Goal: Task Accomplishment & Management: Complete application form

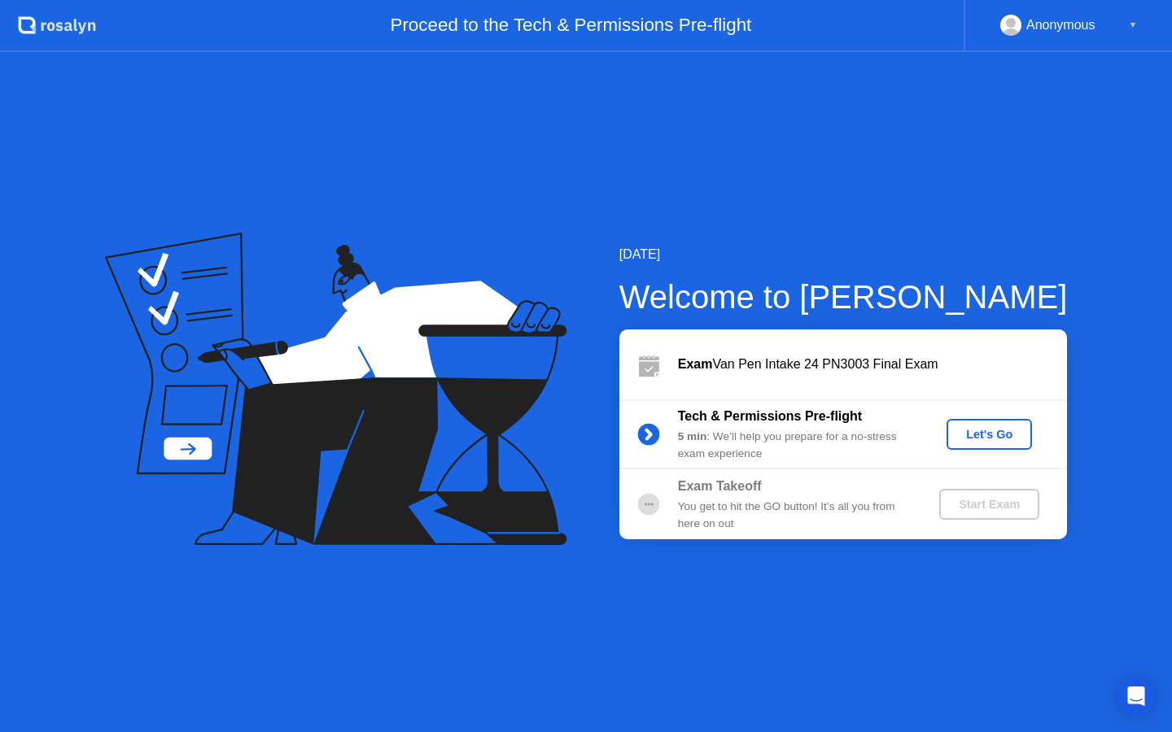
click at [1015, 438] on div "Let's Go" at bounding box center [989, 434] width 72 height 13
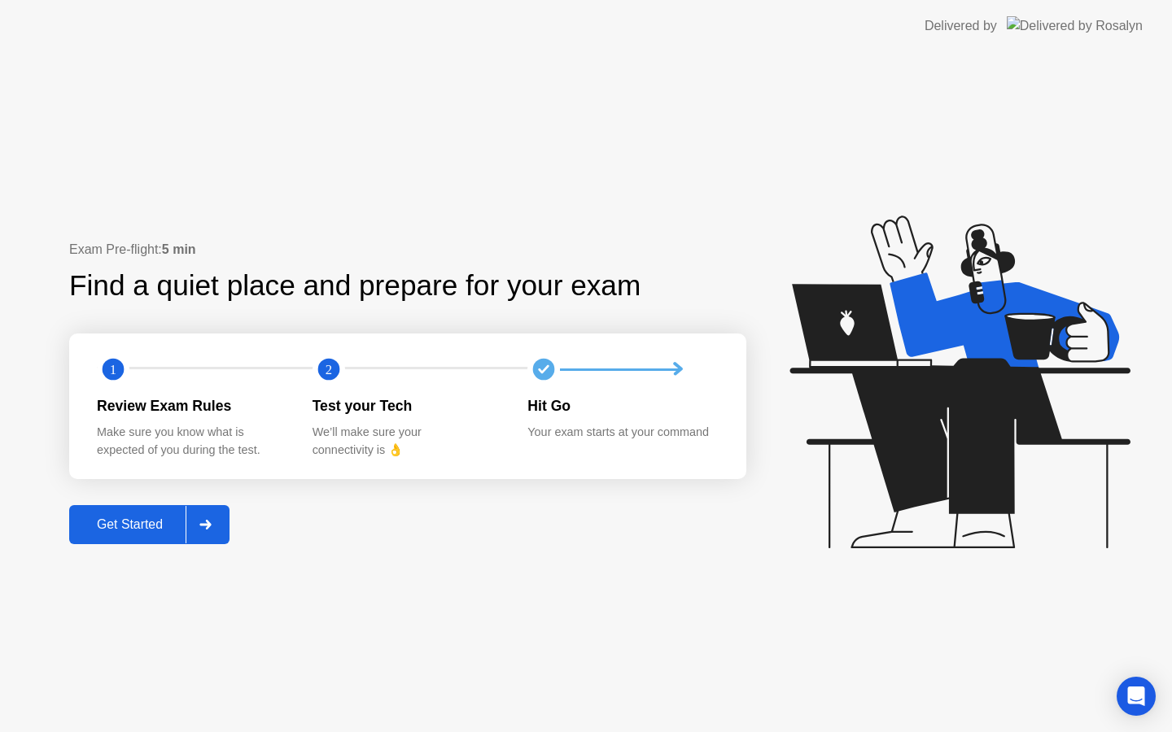
click at [121, 549] on div "Exam Pre-flight: 5 min Find a quiet place and prepare for your exam 1 2 Review …" at bounding box center [586, 392] width 1172 height 680
click at [136, 530] on div "Get Started" at bounding box center [129, 525] width 111 height 15
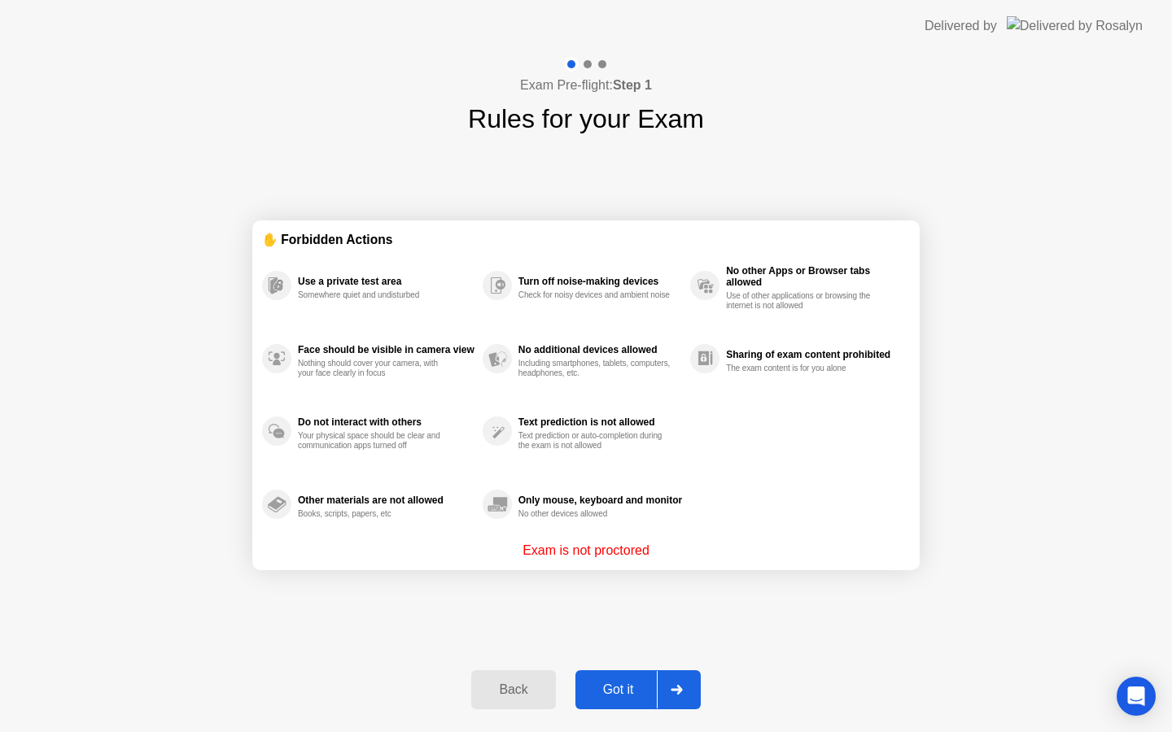
click at [635, 692] on div "Got it" at bounding box center [618, 690] width 76 height 15
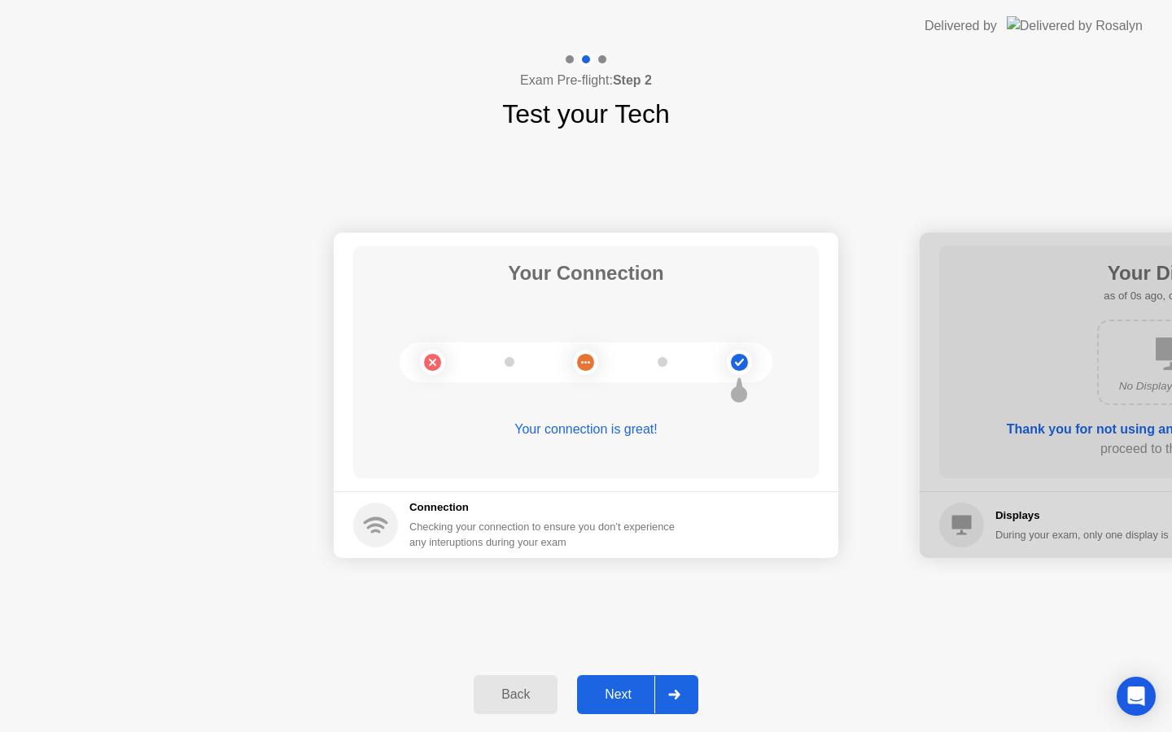
click at [635, 692] on div "Next" at bounding box center [618, 695] width 72 height 15
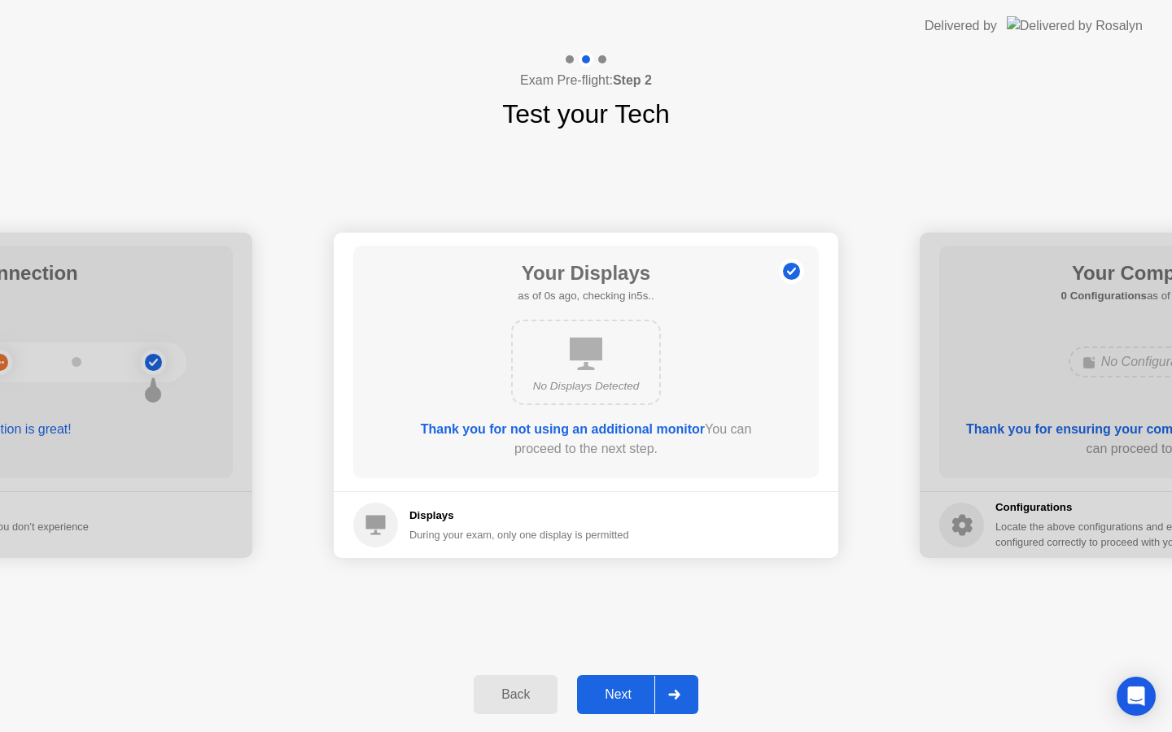
click at [635, 692] on div "Next" at bounding box center [618, 695] width 72 height 15
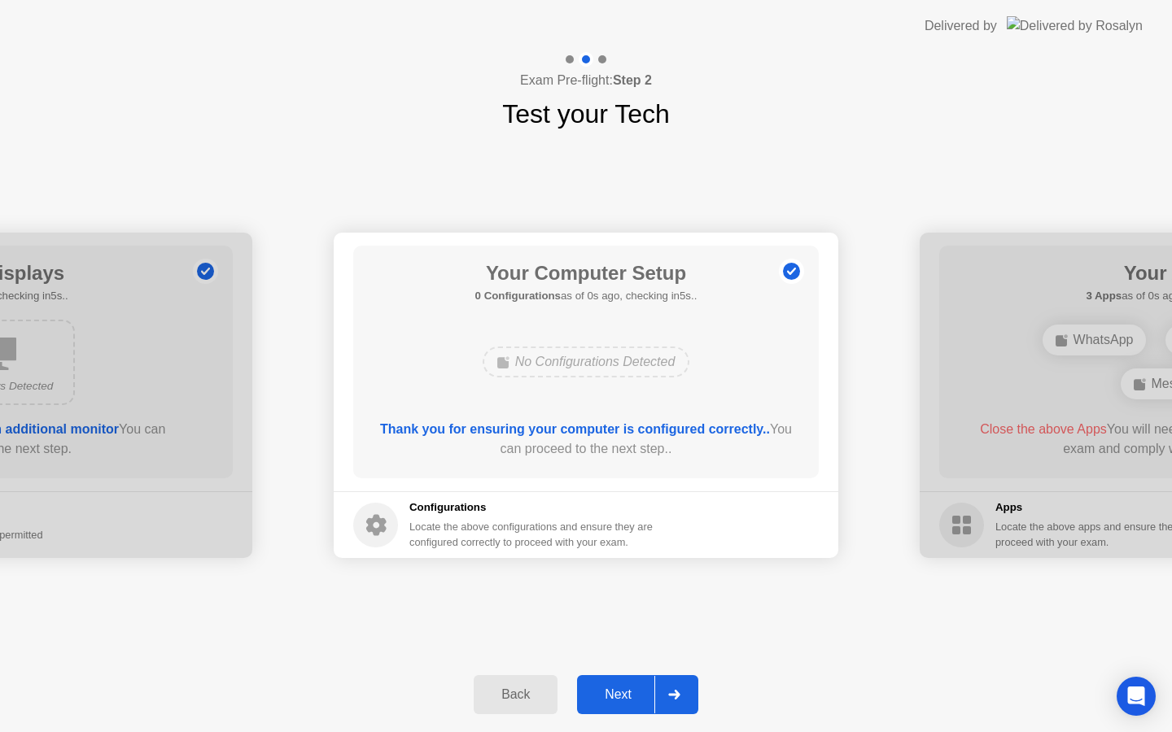
click at [635, 692] on div "Next" at bounding box center [618, 695] width 72 height 15
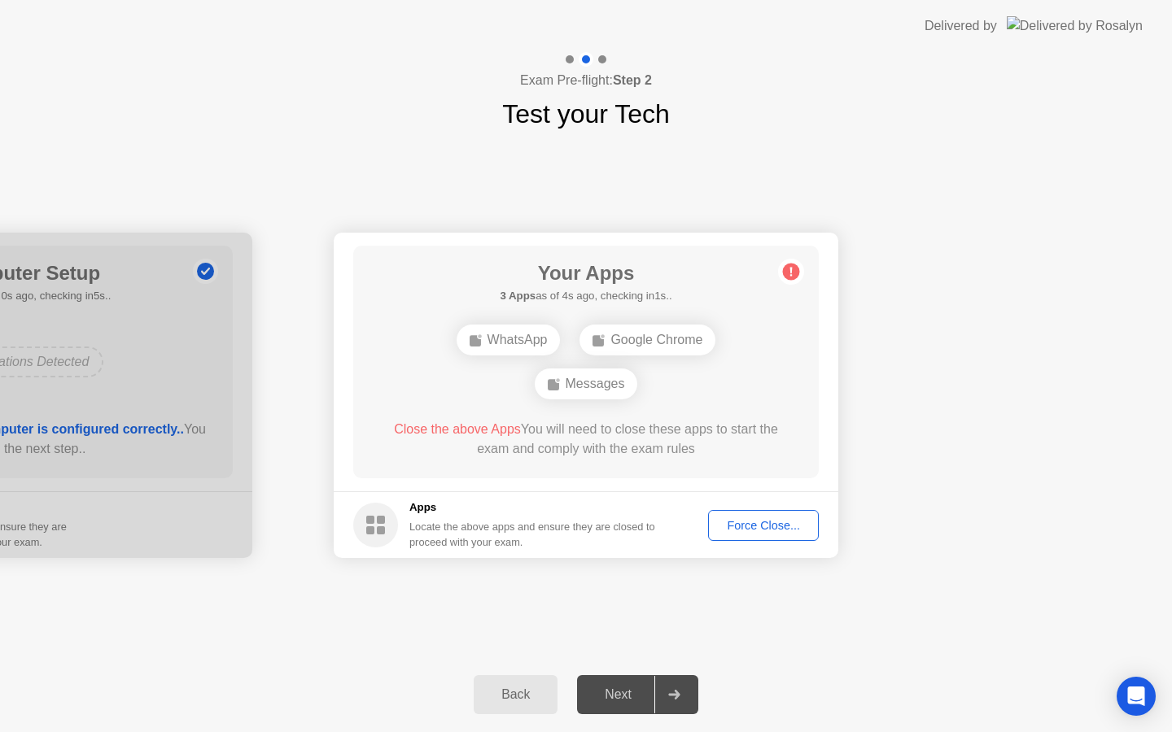
click at [759, 519] on div "Force Close..." at bounding box center [763, 525] width 99 height 13
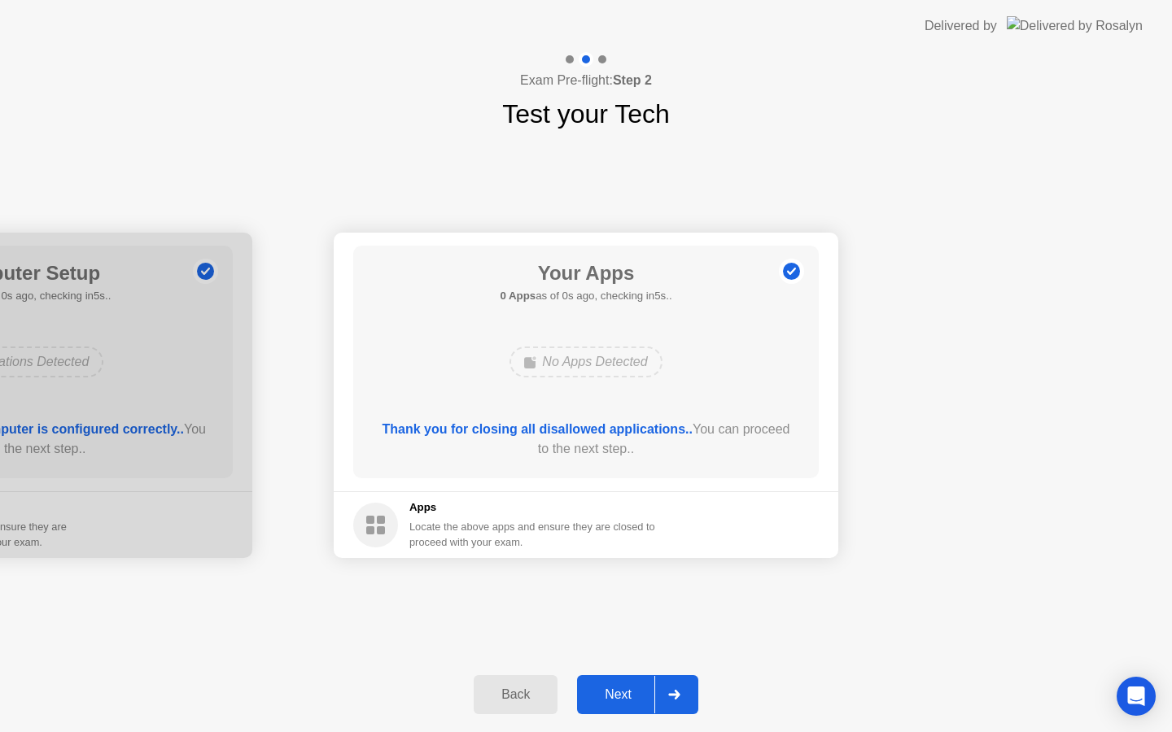
click at [633, 692] on div "Next" at bounding box center [618, 695] width 72 height 15
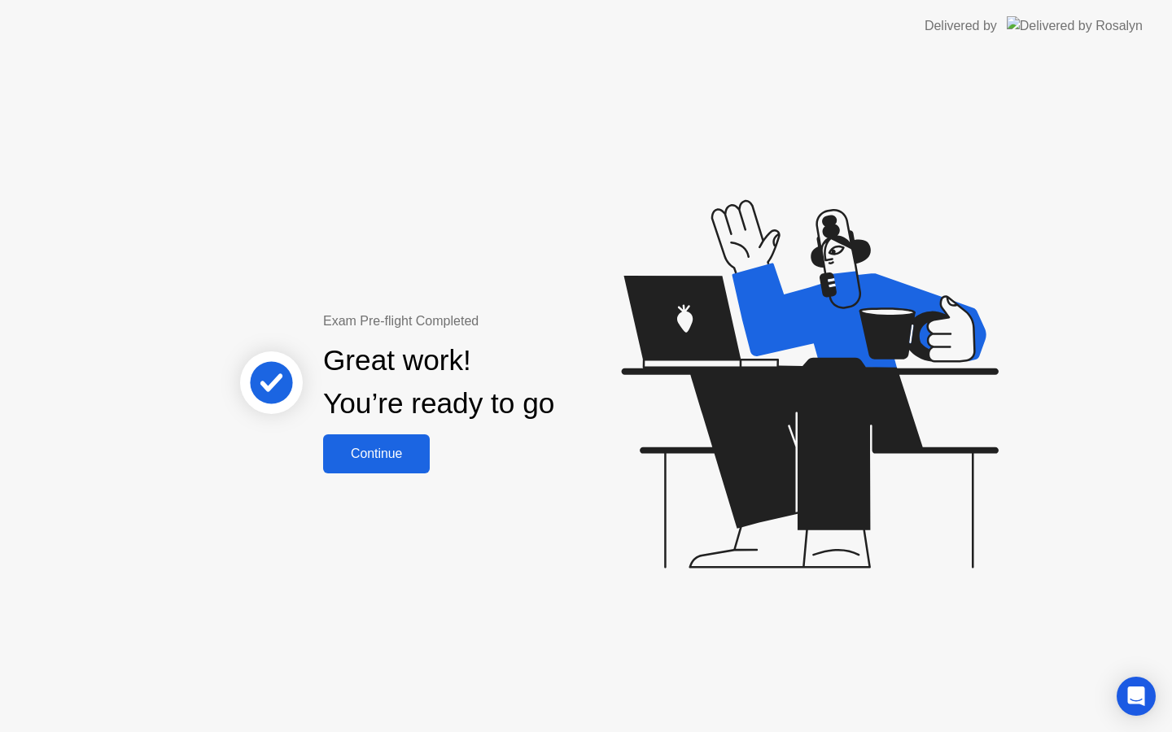
click at [370, 456] on div "Continue" at bounding box center [376, 454] width 97 height 15
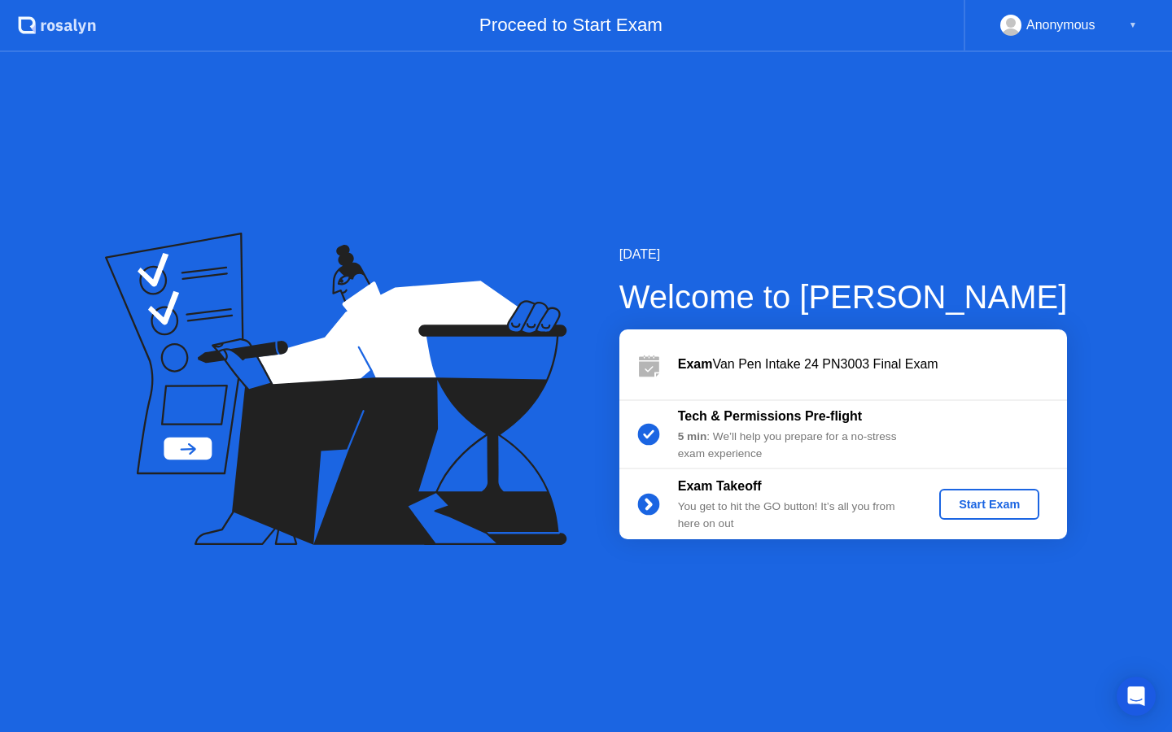
click at [970, 511] on div "Start Exam" at bounding box center [989, 504] width 87 height 13
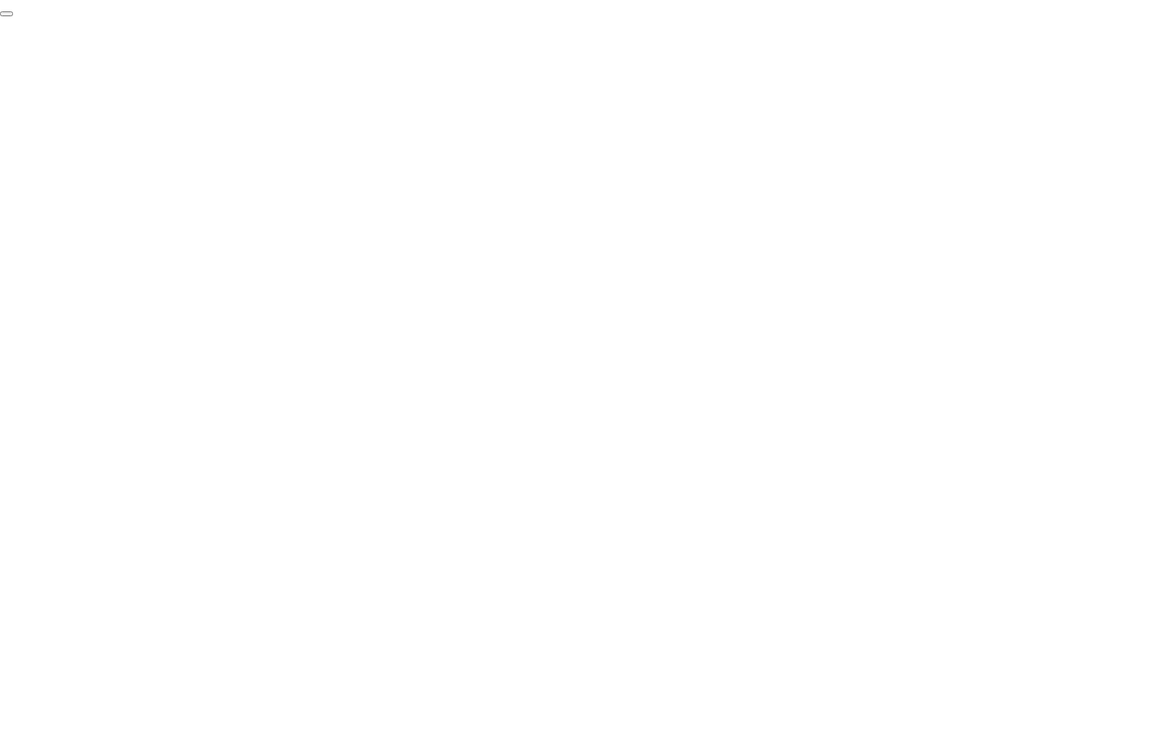
click div "End Proctoring Session"
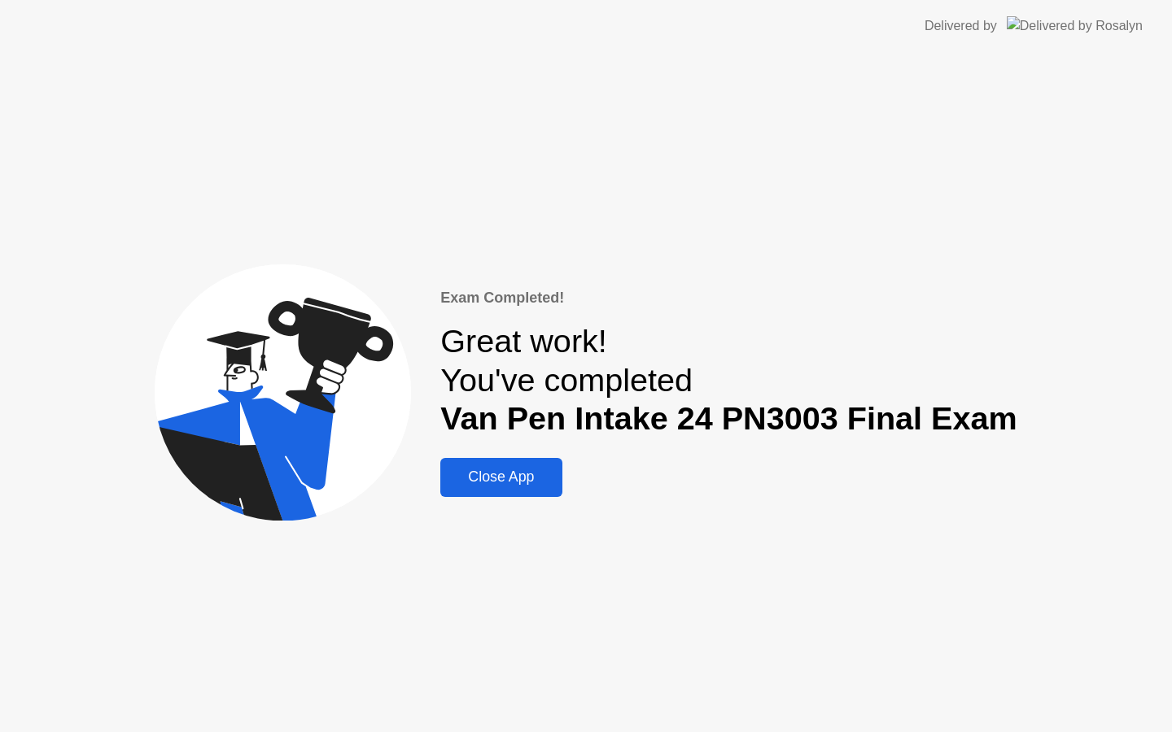
click at [525, 486] on div "Close App" at bounding box center [500, 477] width 111 height 17
